Goal: Book appointment/travel/reservation

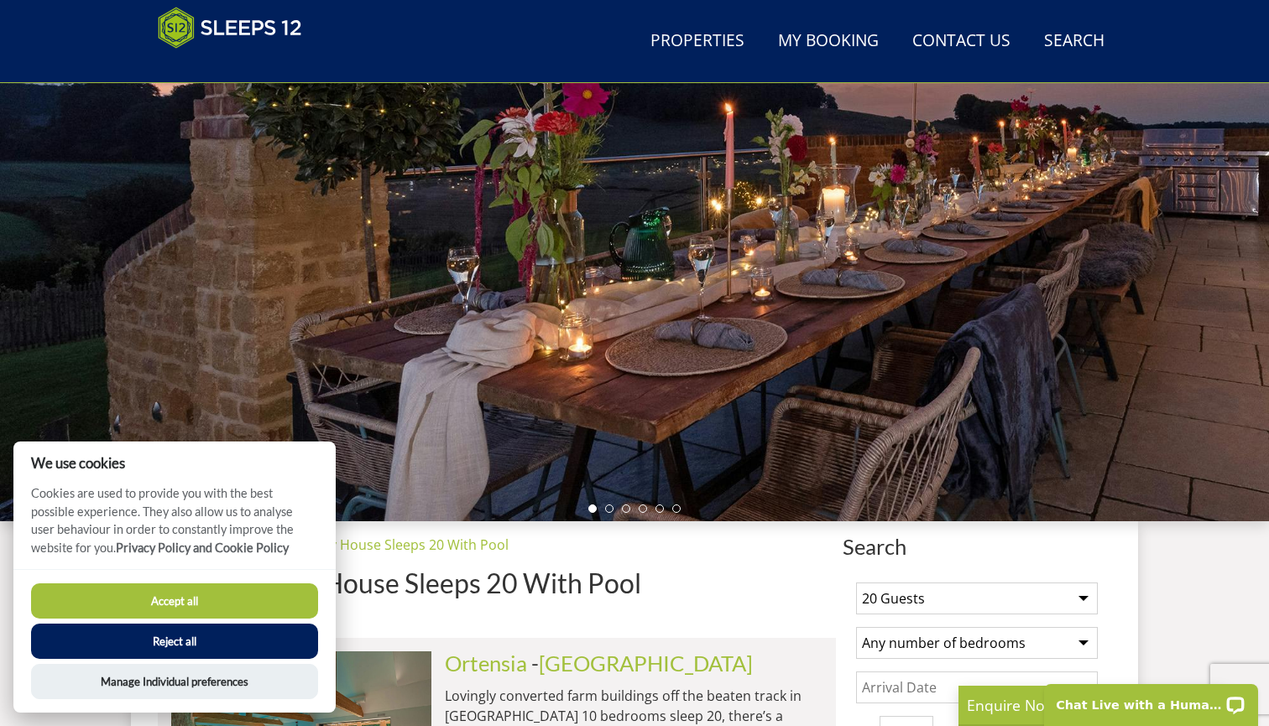
scroll to position [221, 0]
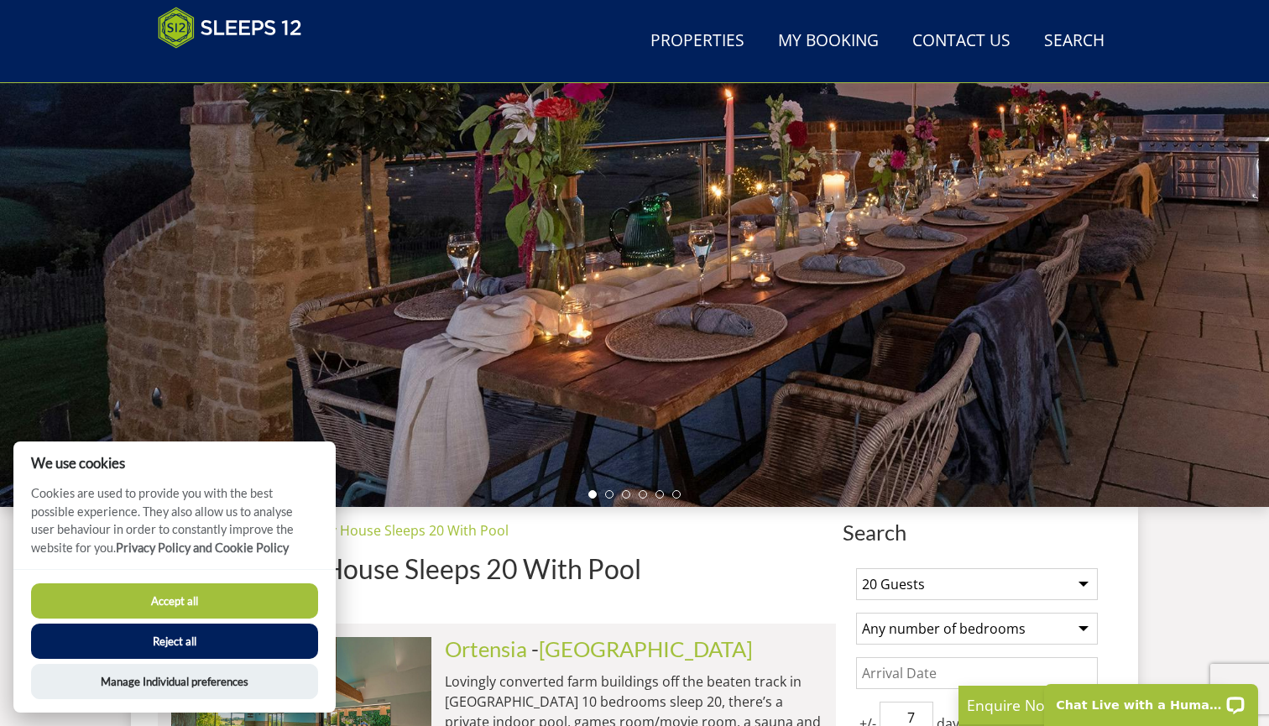
click at [238, 650] on button "Reject all" at bounding box center [174, 641] width 287 height 35
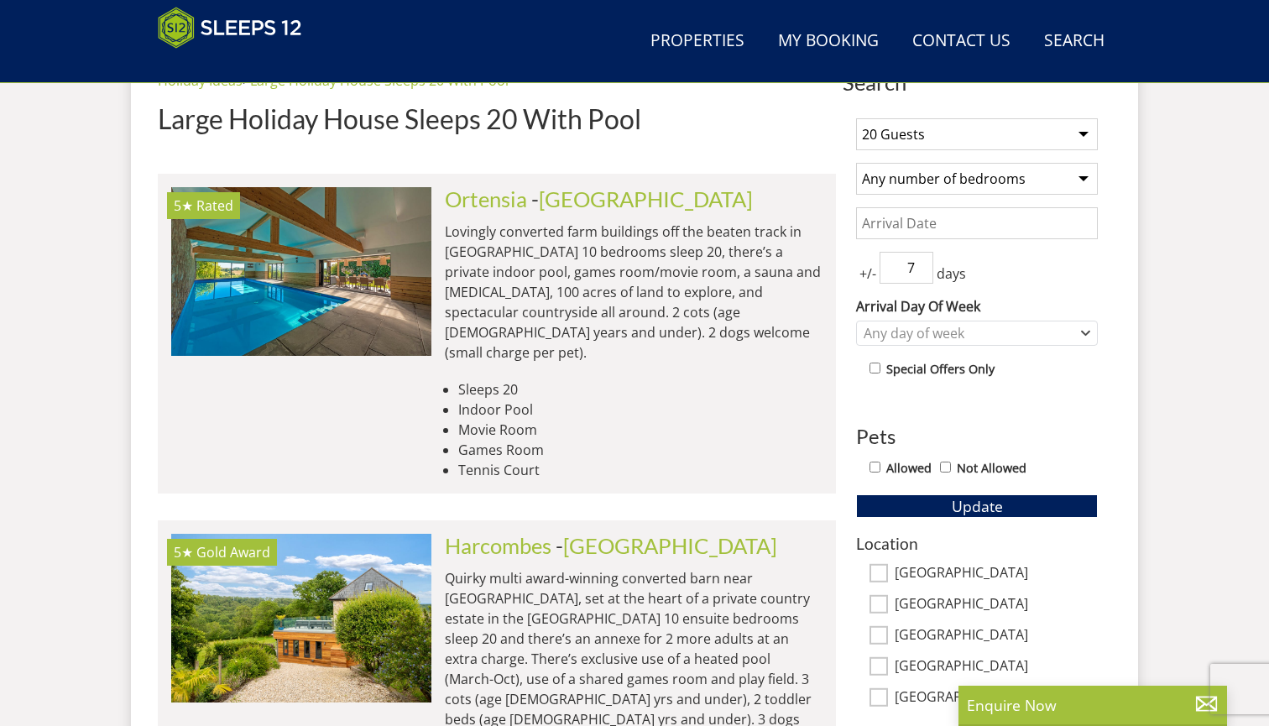
scroll to position [669, 0]
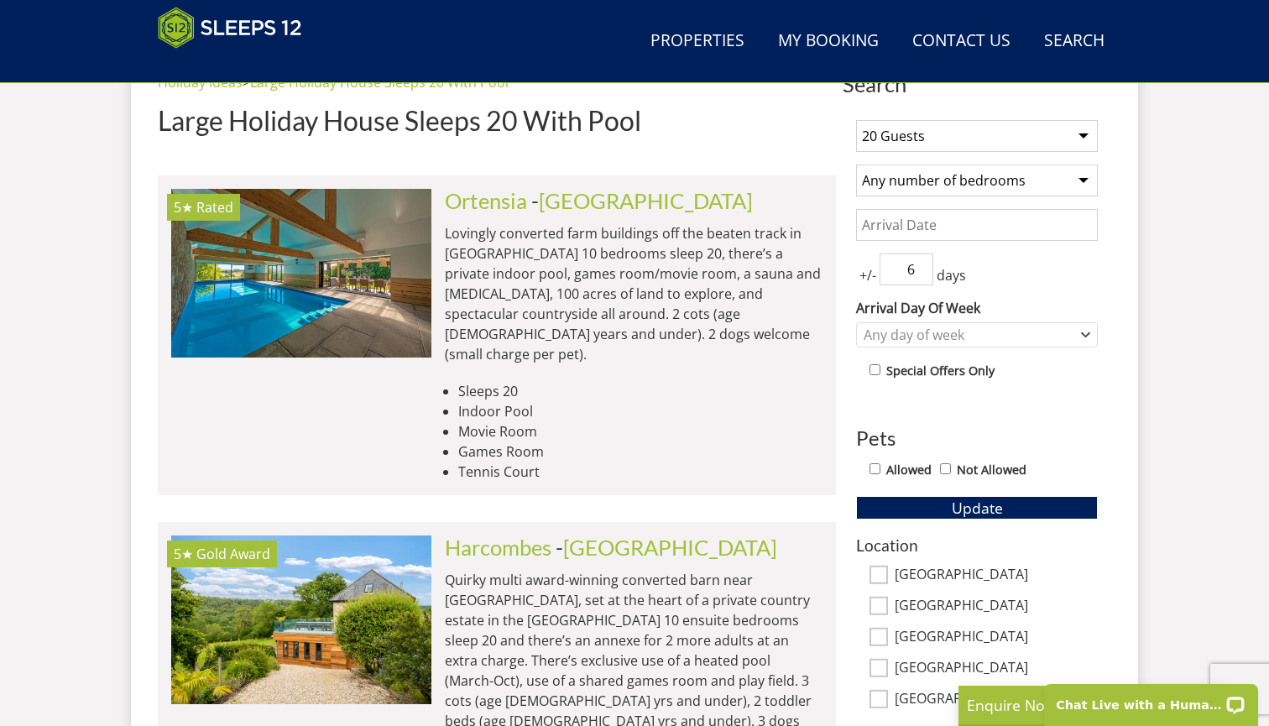
click at [916, 274] on input "6" at bounding box center [907, 270] width 54 height 32
type input "5"
click at [925, 275] on input "5" at bounding box center [907, 270] width 54 height 32
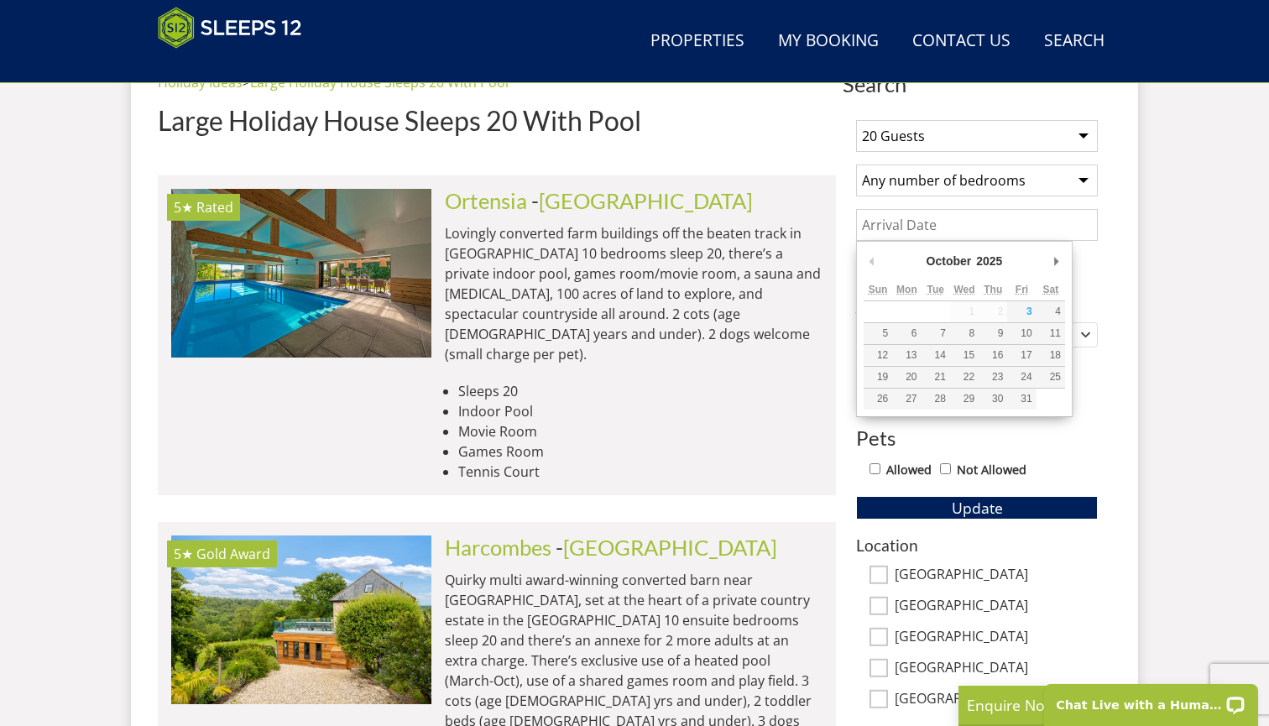
click at [928, 228] on input "Date" at bounding box center [977, 225] width 242 height 32
type input "[DATE]"
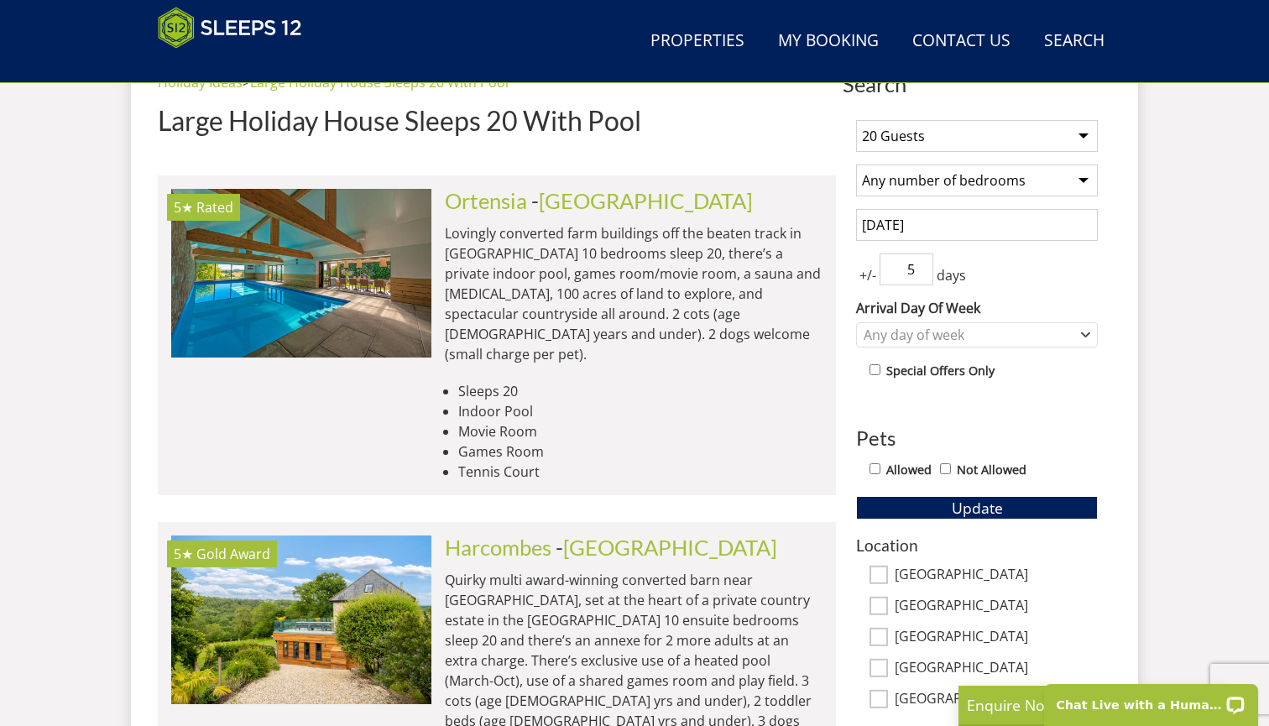
type input "6"
click at [922, 264] on input "6" at bounding box center [907, 270] width 54 height 32
click at [934, 337] on div "Any day of week" at bounding box center [968, 335] width 217 height 18
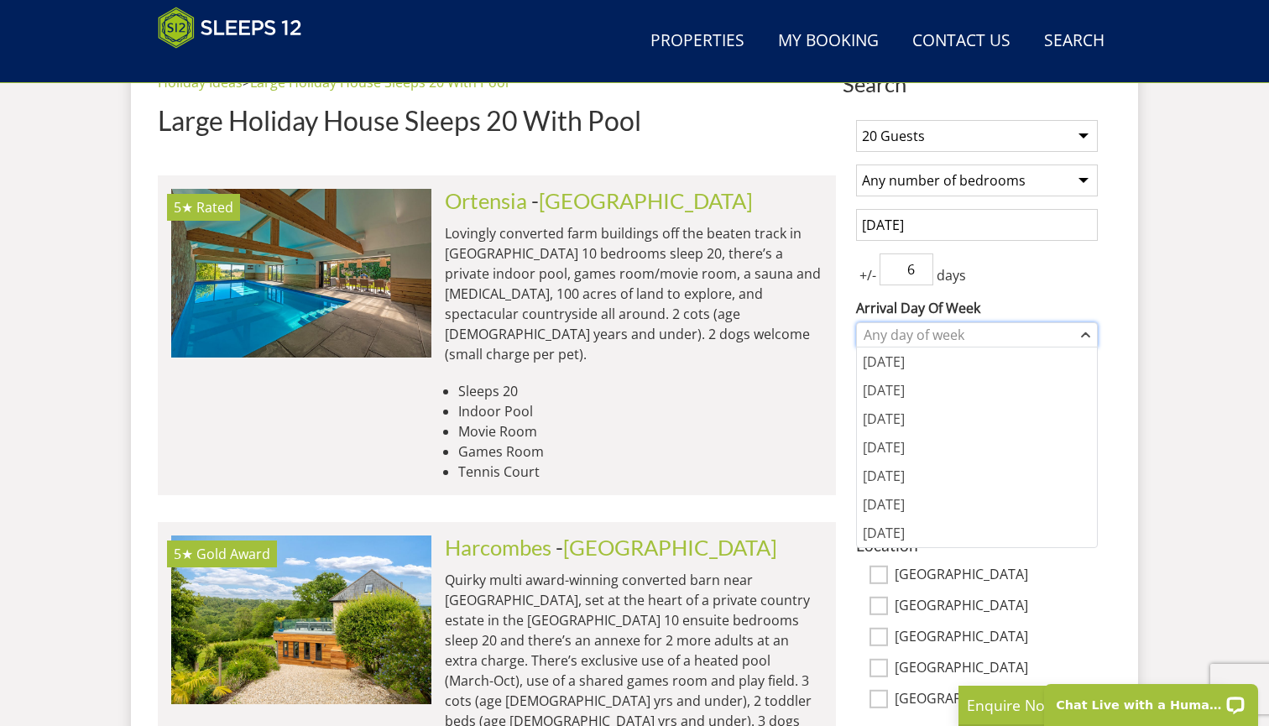
click at [934, 337] on div "Any day of week" at bounding box center [968, 335] width 217 height 18
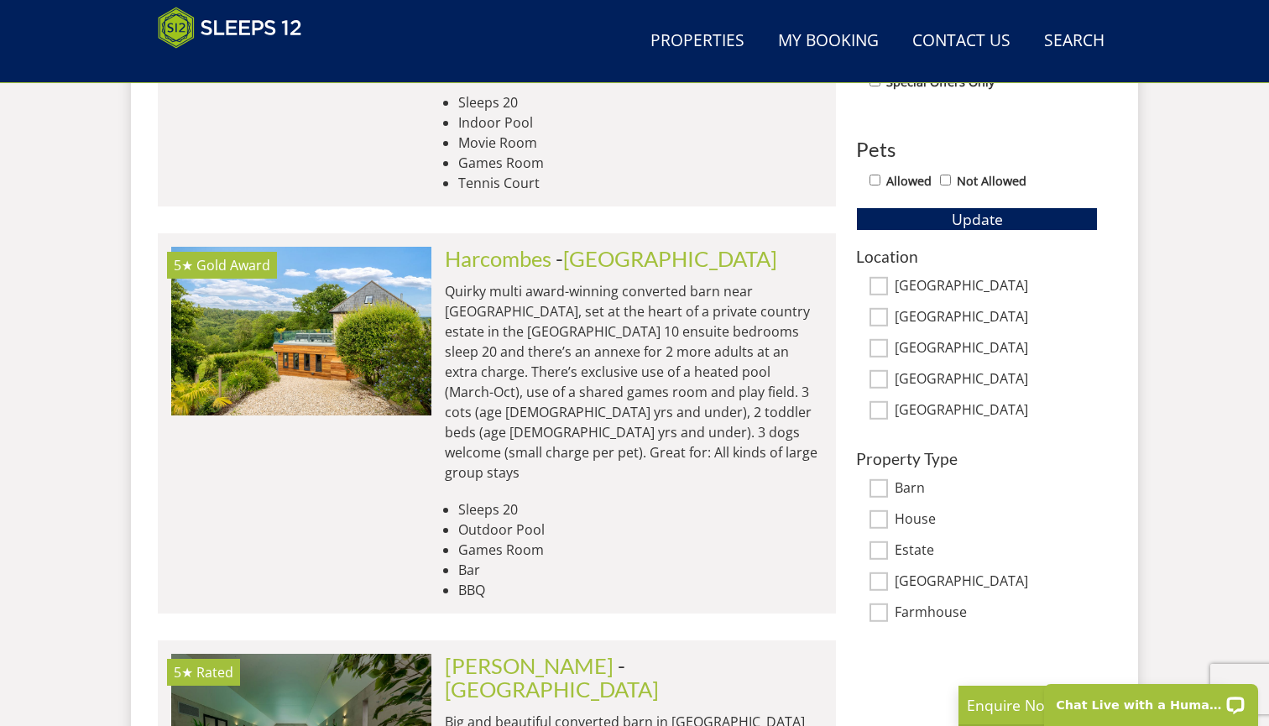
scroll to position [991, 0]
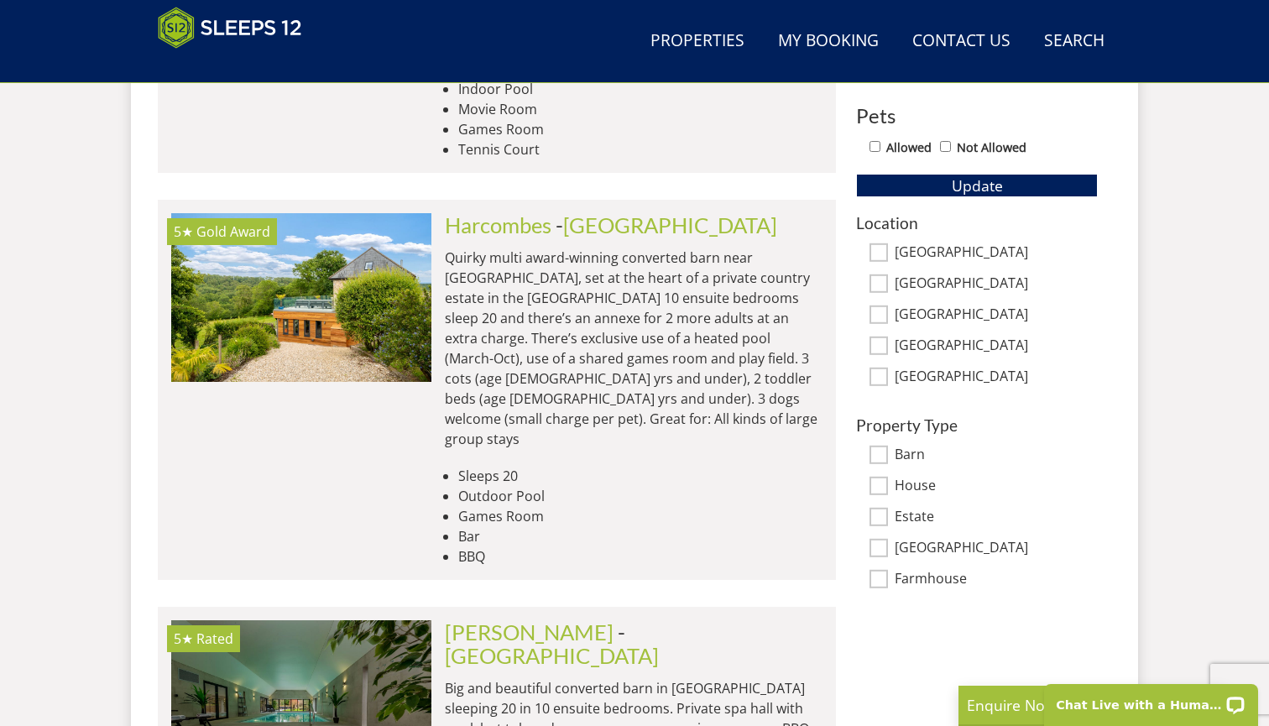
click at [886, 248] on input "[GEOGRAPHIC_DATA]" at bounding box center [879, 252] width 18 height 18
checkbox input "true"
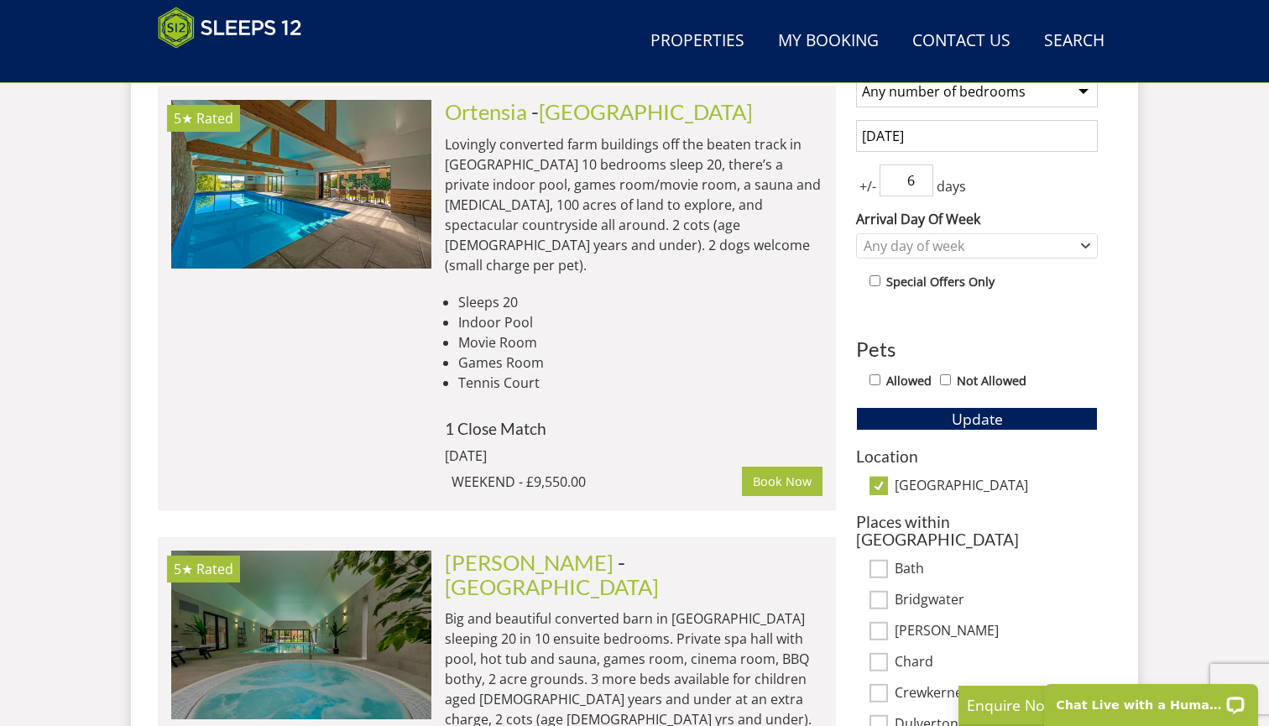
scroll to position [79, 0]
